Goal: Check status: Check status

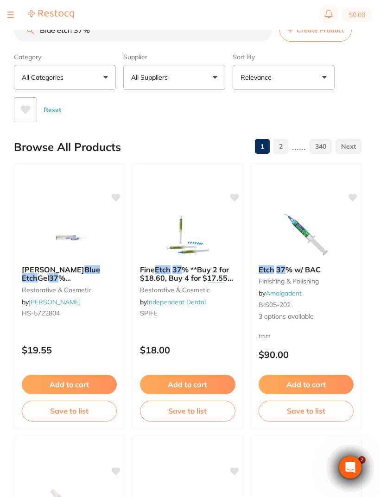
click at [9, 15] on button at bounding box center [10, 14] width 6 height 1
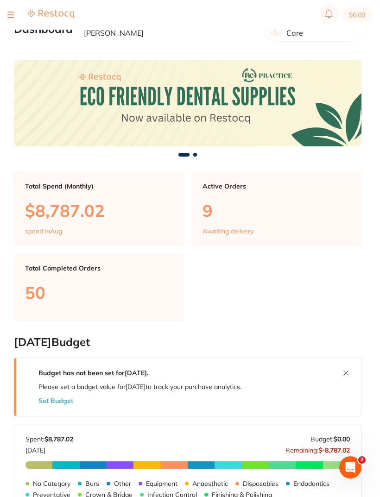
click at [13, 44] on div "$0.00 Riviera Dental Care Switch account Riviera Dental Care $0.00 in your orde…" at bounding box center [190, 233] width 380 height 467
click at [11, 47] on div "$0.00 Riviera Dental Care Switch account Riviera Dental Care $0.00 in your orde…" at bounding box center [190, 233] width 380 height 467
click at [11, 45] on div "$0.00 Riviera Dental Care Switch account Riviera Dental Care $0.00 in your orde…" at bounding box center [190, 233] width 380 height 467
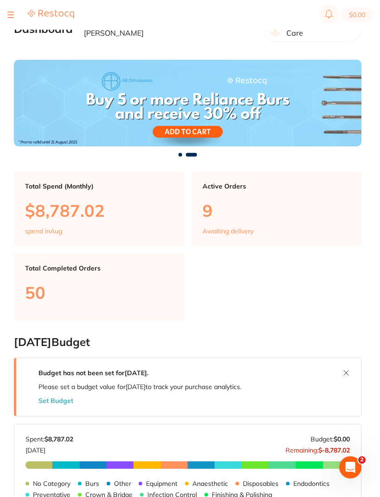
click at [12, 43] on div "$0.00 Riviera Dental Care Switch account Riviera Dental Care $0.00 in your orde…" at bounding box center [190, 233] width 380 height 467
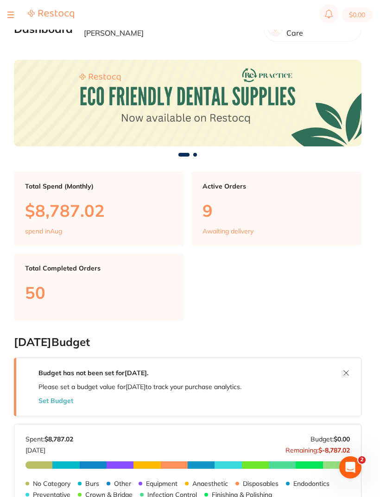
click at [11, 44] on div "$0.00 Riviera Dental Care Switch account Riviera Dental Care $0.00 in your orde…" at bounding box center [190, 233] width 380 height 467
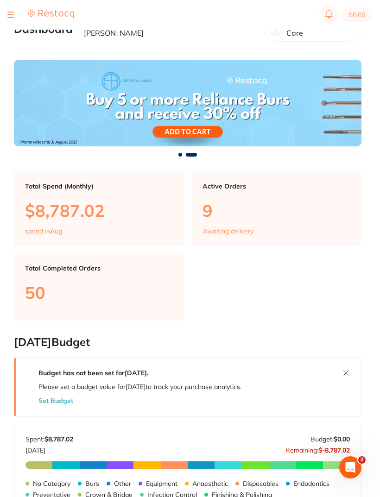
click at [12, 45] on div "$0.00 Riviera Dental Care Switch account Riviera Dental Care $0.00 in your orde…" at bounding box center [190, 233] width 380 height 467
click at [11, 40] on div "$0.00 Riviera Dental Care Switch account Riviera Dental Care $0.00 in your orde…" at bounding box center [190, 233] width 380 height 467
click at [12, 38] on div "$0.00 Riviera Dental Care Switch account Riviera Dental Care $0.00 in your orde…" at bounding box center [190, 233] width 380 height 467
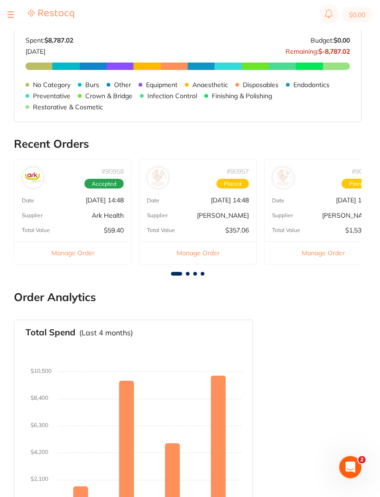
scroll to position [399, 0]
click at [46, 137] on h2 "Recent Orders" at bounding box center [187, 143] width 347 height 13
click at [10, 15] on button at bounding box center [10, 14] width 6 height 1
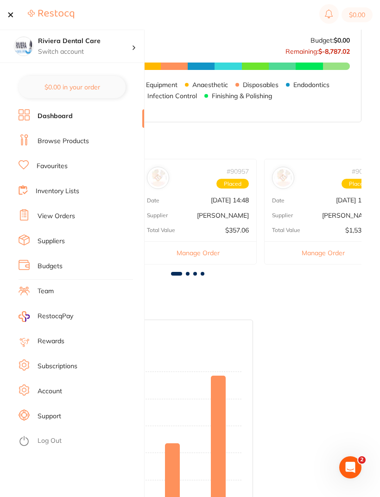
click at [57, 215] on link "View Orders" at bounding box center [57, 216] width 38 height 9
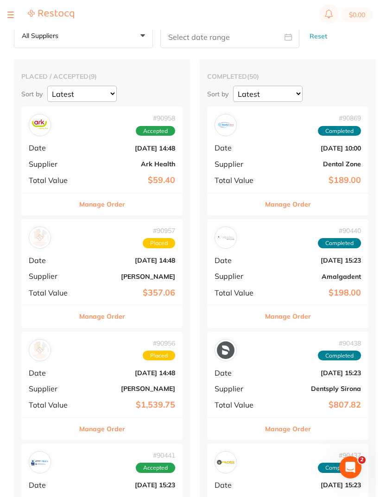
scroll to position [24, 0]
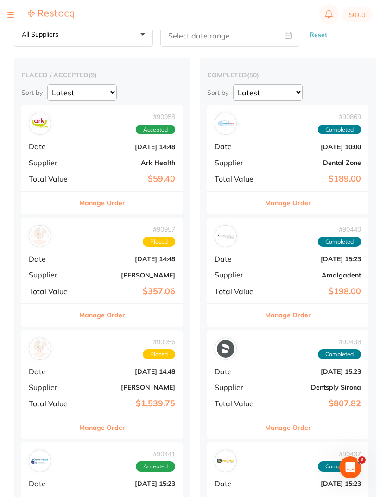
click at [101, 153] on div "# 90958 Accepted Date Aug 21 2025, 14:48 Supplier Ark Health Total Value $59.40" at bounding box center [101, 148] width 161 height 86
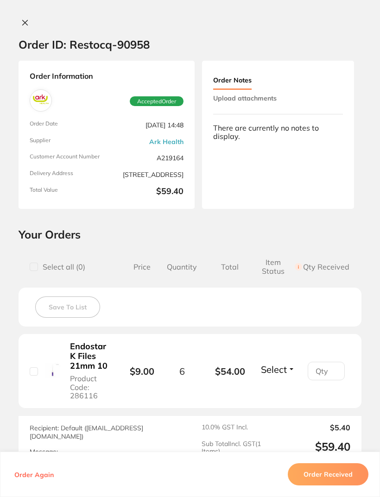
click at [31, 25] on button at bounding box center [25, 24] width 13 height 10
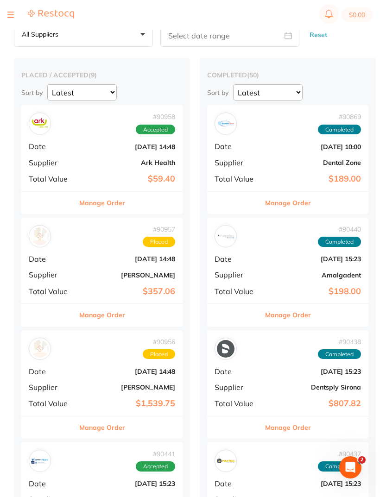
click at [105, 263] on div "# 90957 Placed Date Aug 21 2025, 14:48 Supplier Adam Dental Total Value $357.06" at bounding box center [101, 261] width 161 height 86
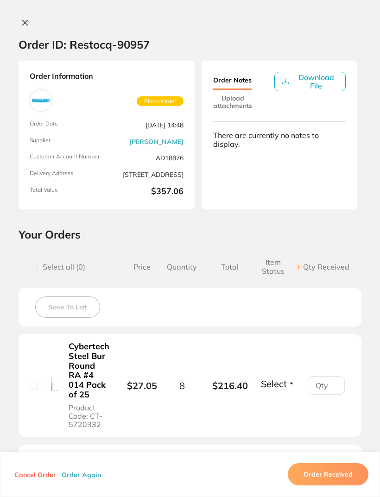
click at [25, 25] on icon at bounding box center [24, 22] width 7 height 7
